Goal: Transaction & Acquisition: Purchase product/service

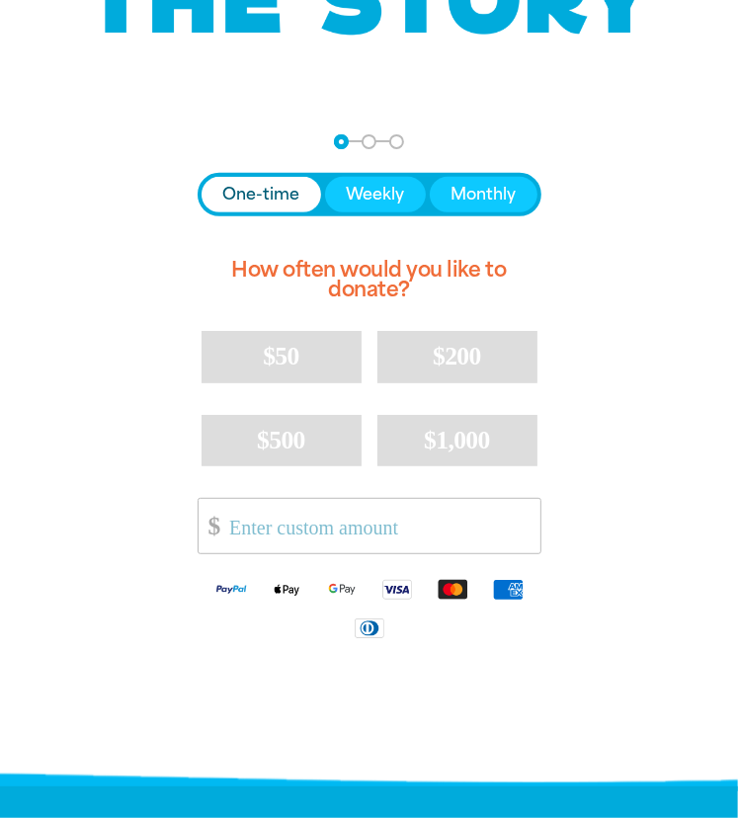
scroll to position [296, 0]
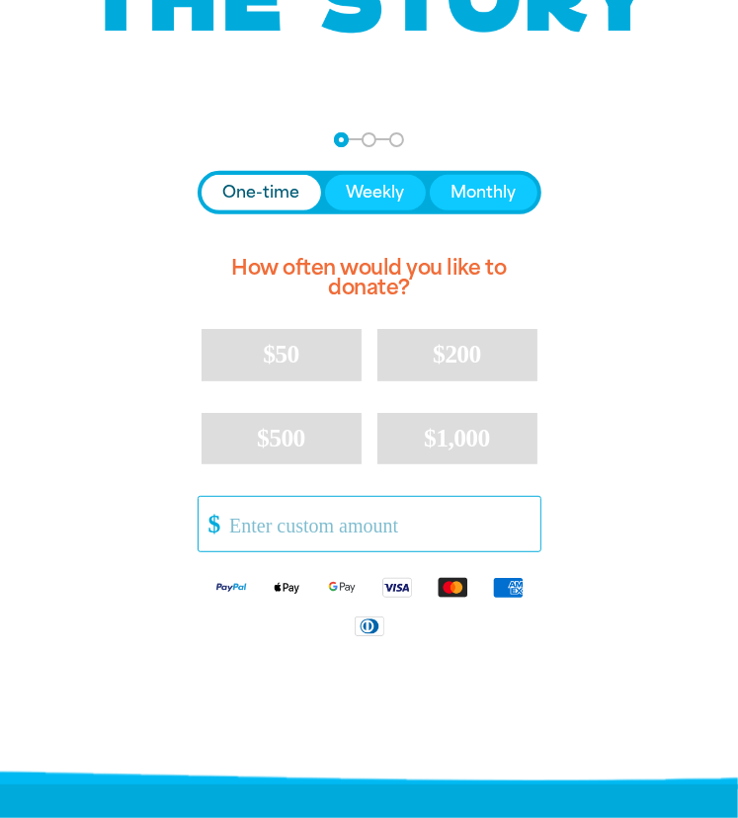
click at [288, 520] on input "Other Amount" at bounding box center [377, 524] width 324 height 54
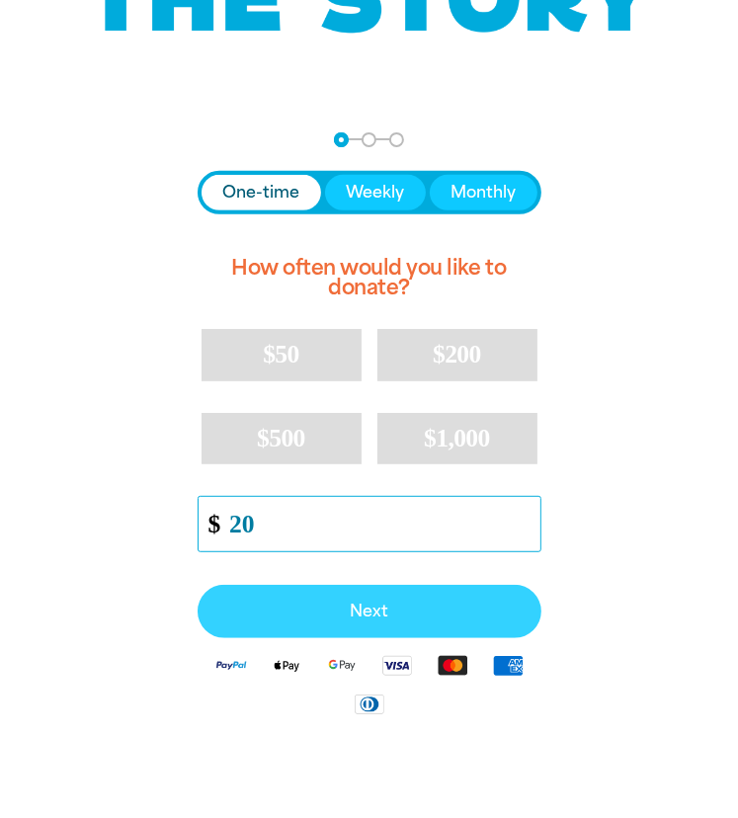
type input "20"
click at [431, 587] on button "Next" at bounding box center [370, 611] width 344 height 53
select select "AU"
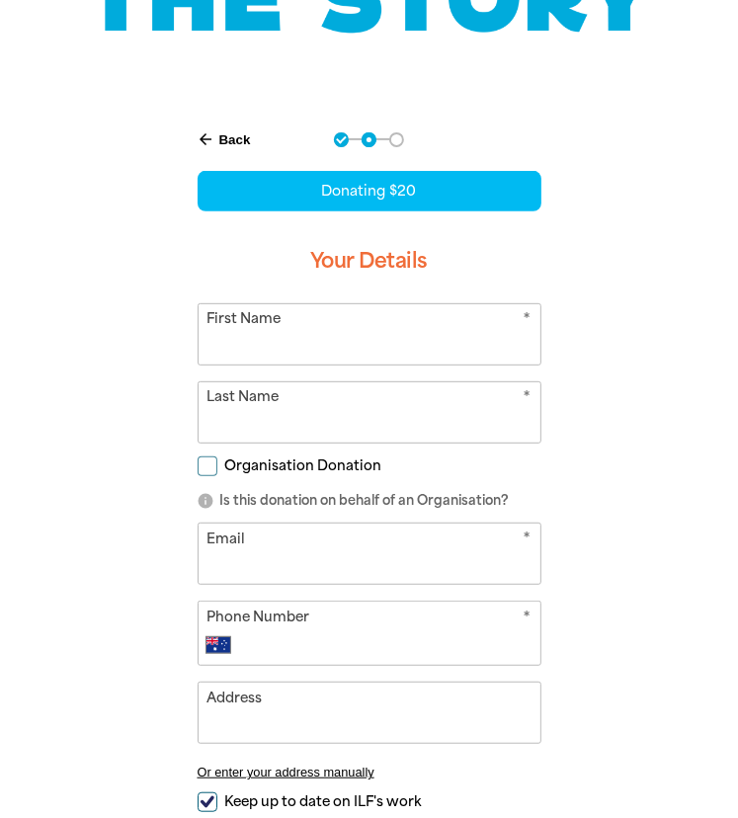
click at [364, 323] on input "First Name" at bounding box center [370, 334] width 342 height 60
type input "[PERSON_NAME]"
type input "Choong"
type input "[PERSON_NAME][EMAIL_ADDRESS][PERSON_NAME][DOMAIN_NAME]"
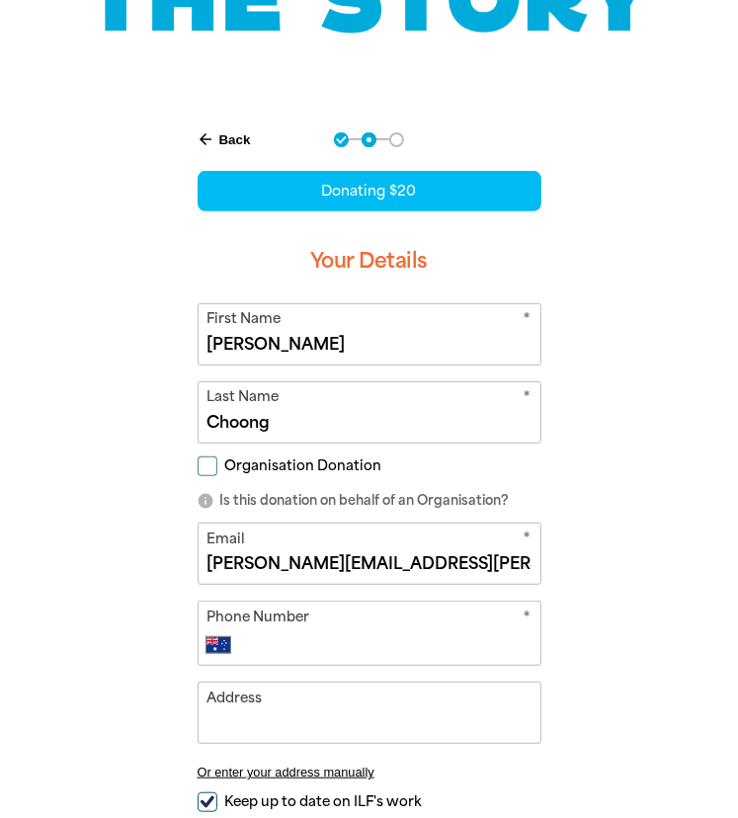
type input "[PHONE_NUMBER]"
click at [340, 467] on span "Organisation Donation" at bounding box center [303, 465] width 157 height 19
click at [217, 467] on input "Organisation Donation" at bounding box center [208, 466] width 20 height 20
checkbox input "true"
select select "AU"
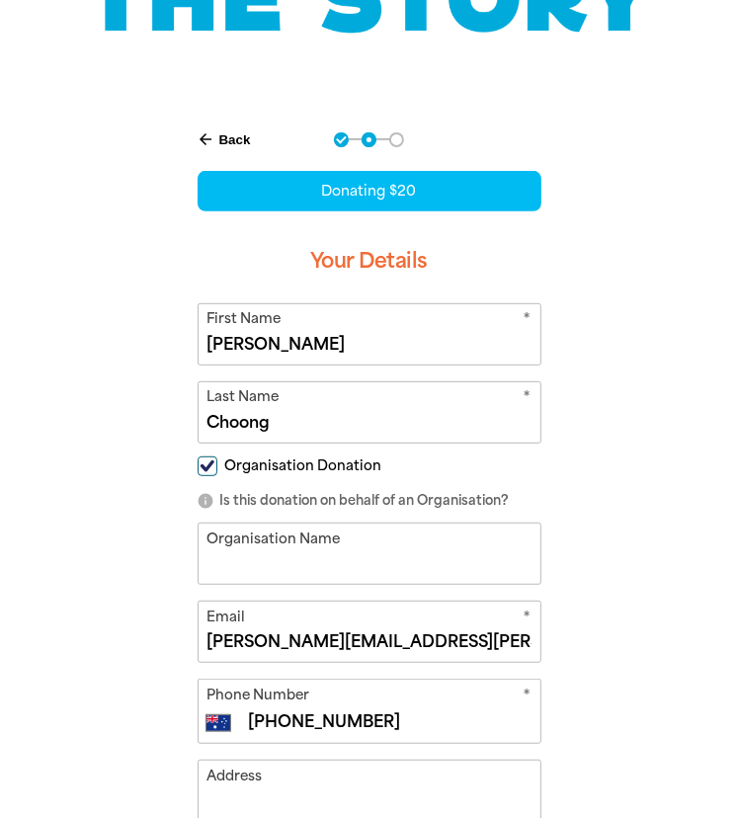
click at [301, 540] on input "Organisation Name" at bounding box center [370, 554] width 342 height 60
type input "[GEOGRAPHIC_DATA]"
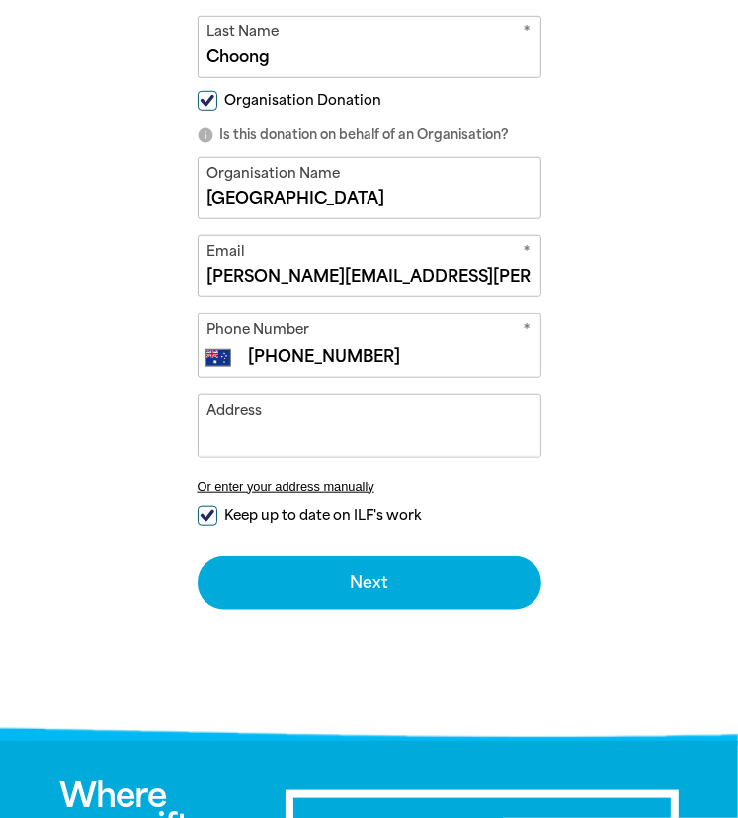
scroll to position [691, 0]
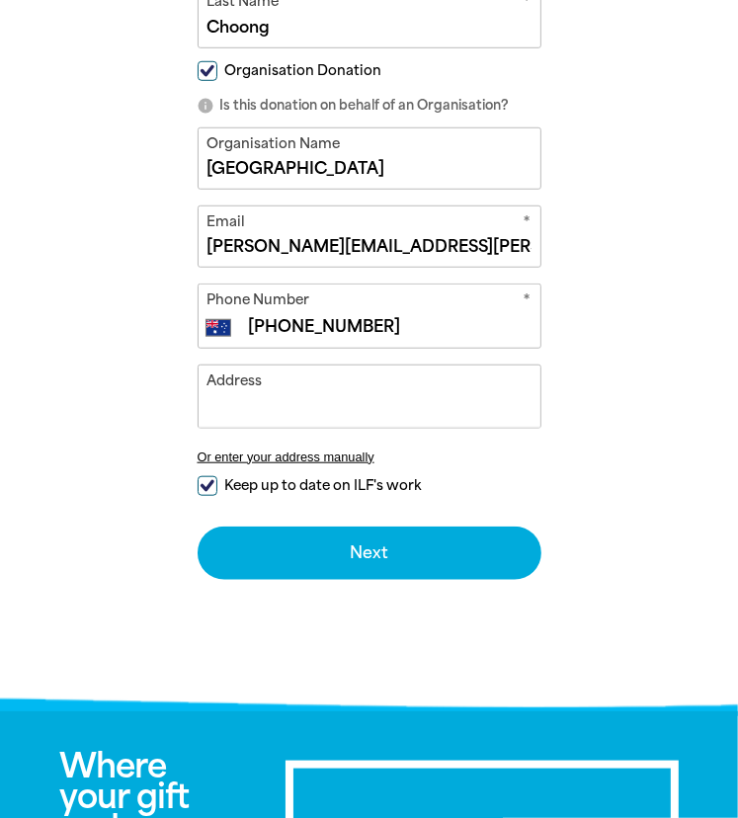
click at [442, 389] on input "Address" at bounding box center [370, 396] width 342 height 60
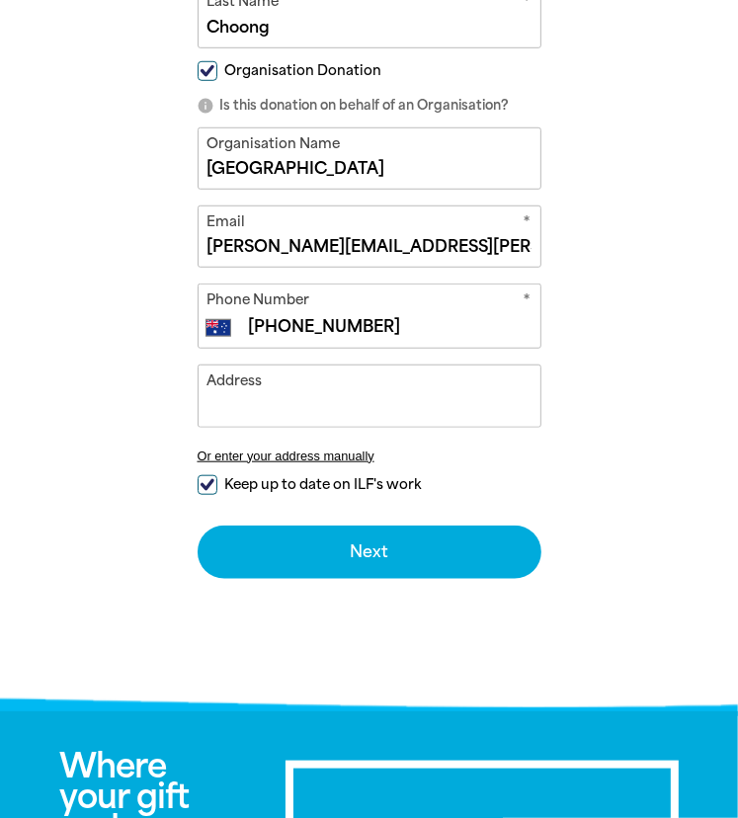
click at [244, 479] on span "Keep up to date on ILF's work" at bounding box center [323, 484] width 197 height 19
click at [217, 479] on input "Keep up to date on ILF's work" at bounding box center [208, 485] width 20 height 20
checkbox input "false"
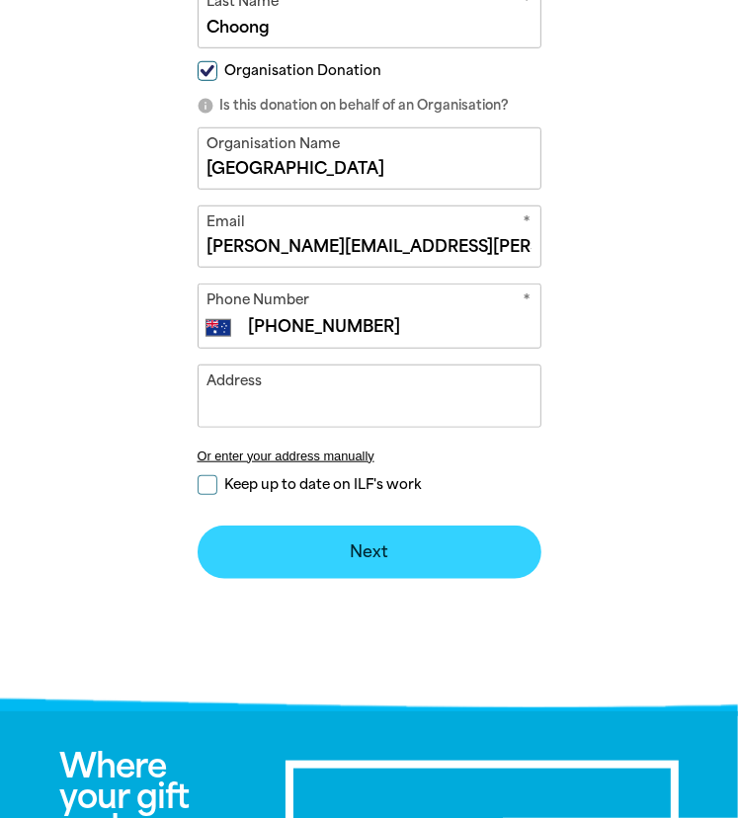
click at [453, 544] on button "Next chevron_right" at bounding box center [370, 552] width 344 height 53
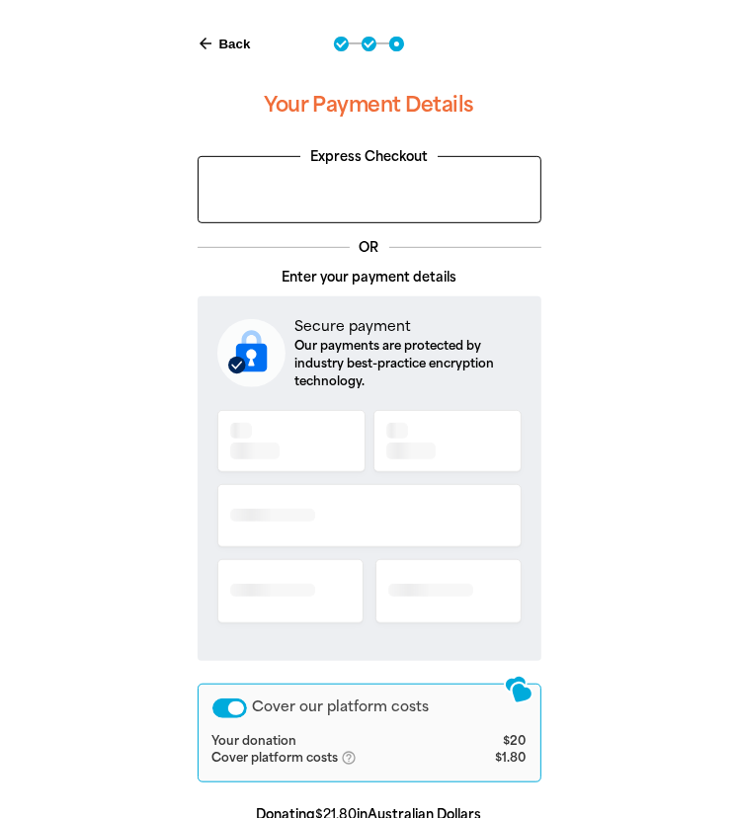
scroll to position [379, 0]
